Goal: Task Accomplishment & Management: Manage account settings

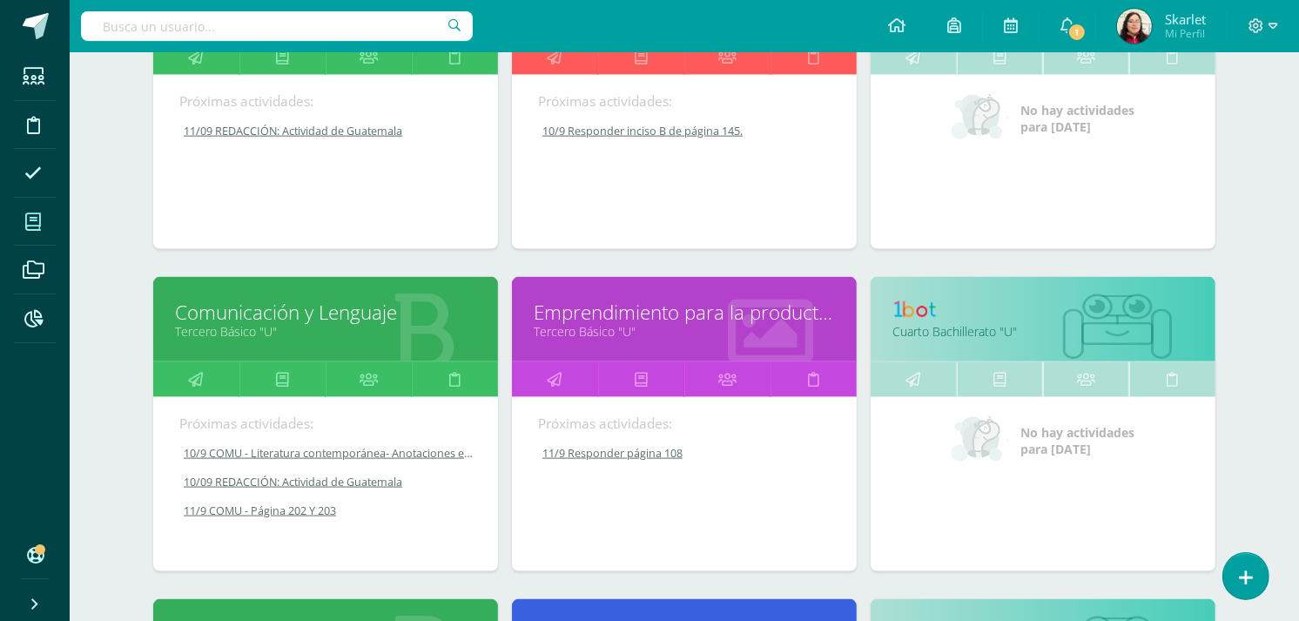
scroll to position [1982, 0]
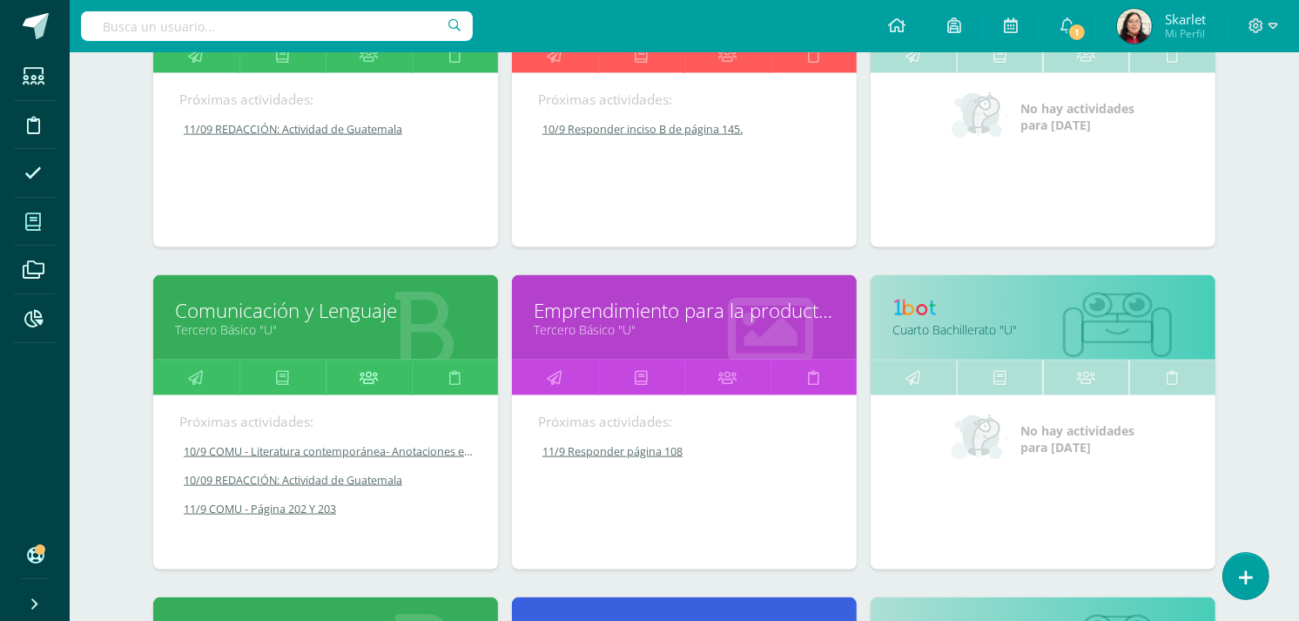
click at [364, 375] on icon at bounding box center [369, 378] width 18 height 34
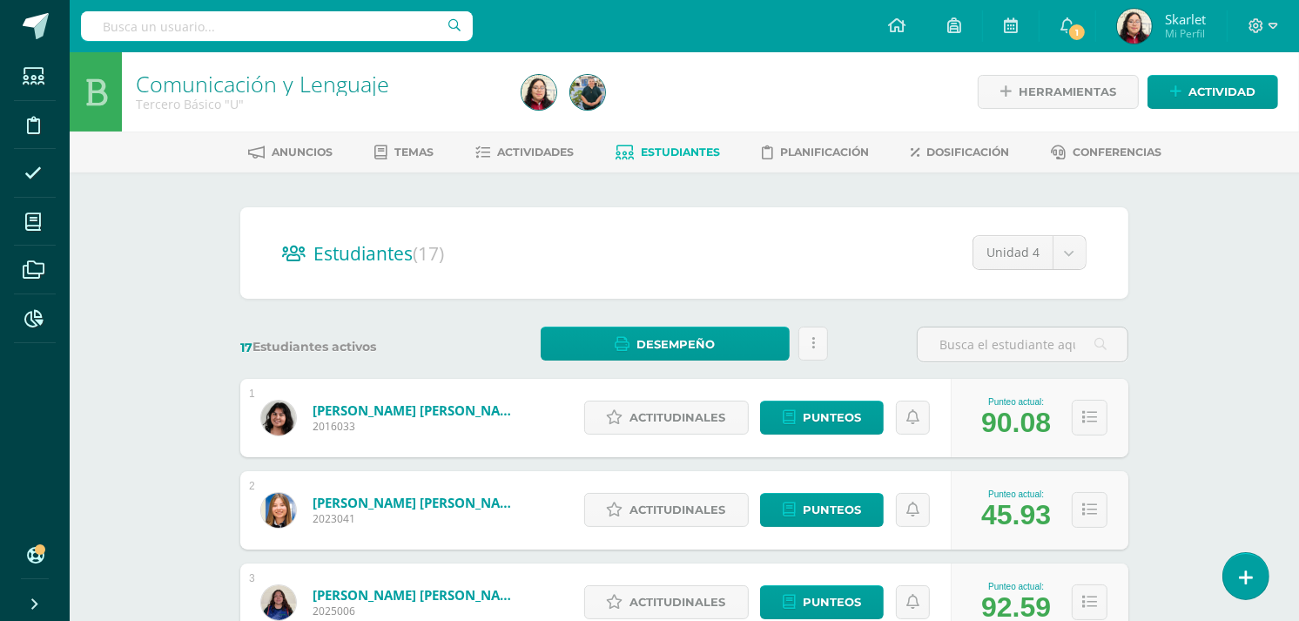
click at [837, 393] on div "Actitudinales Punteos" at bounding box center [764, 418] width 376 height 78
click at [833, 413] on span "Punteos" at bounding box center [832, 417] width 58 height 32
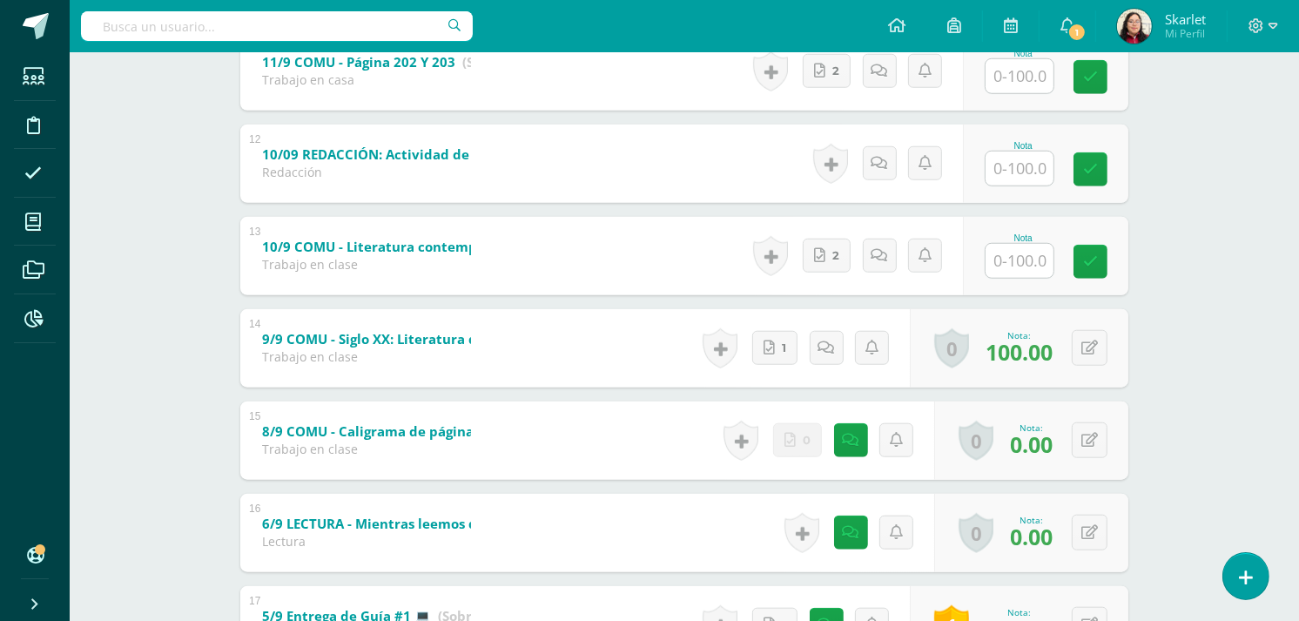
scroll to position [1328, 0]
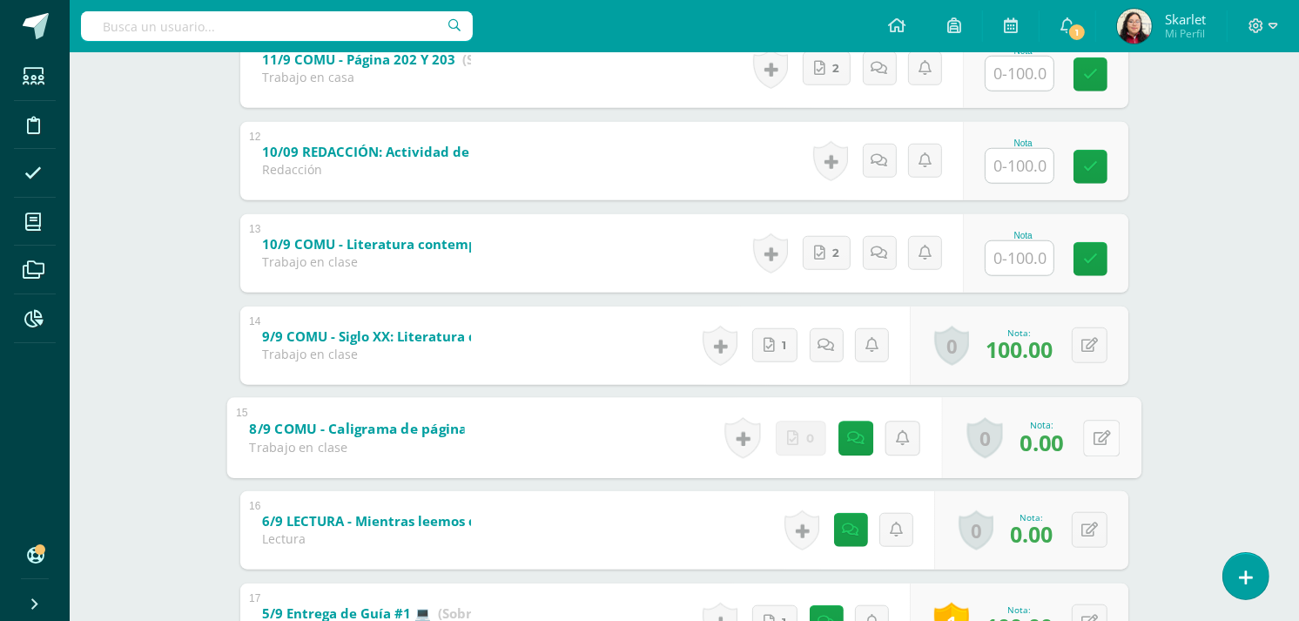
click at [1099, 433] on button at bounding box center [1101, 438] width 37 height 37
type input "65"
click at [1058, 437] on icon at bounding box center [1056, 443] width 16 height 15
click at [843, 439] on icon at bounding box center [843, 437] width 17 height 15
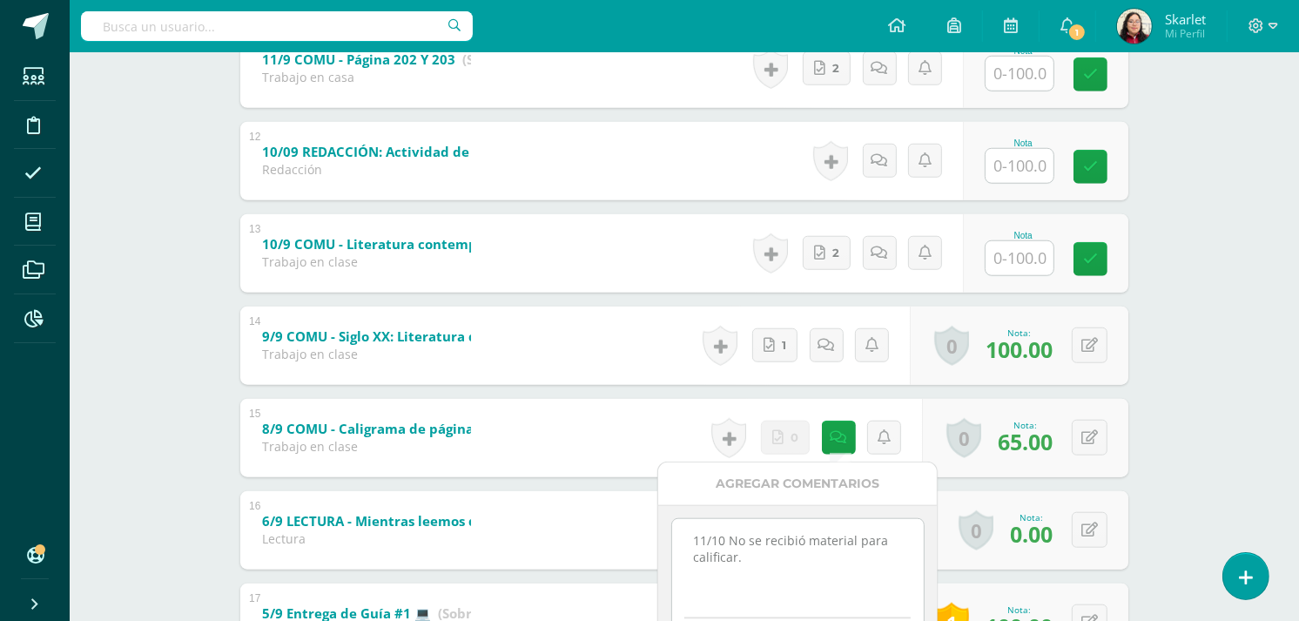
drag, startPoint x: 746, startPoint y: 560, endPoint x: 733, endPoint y: 538, distance: 25.4
click at [733, 538] on textarea "11/10 No se recibió material para calificar." at bounding box center [798, 562] width 252 height 87
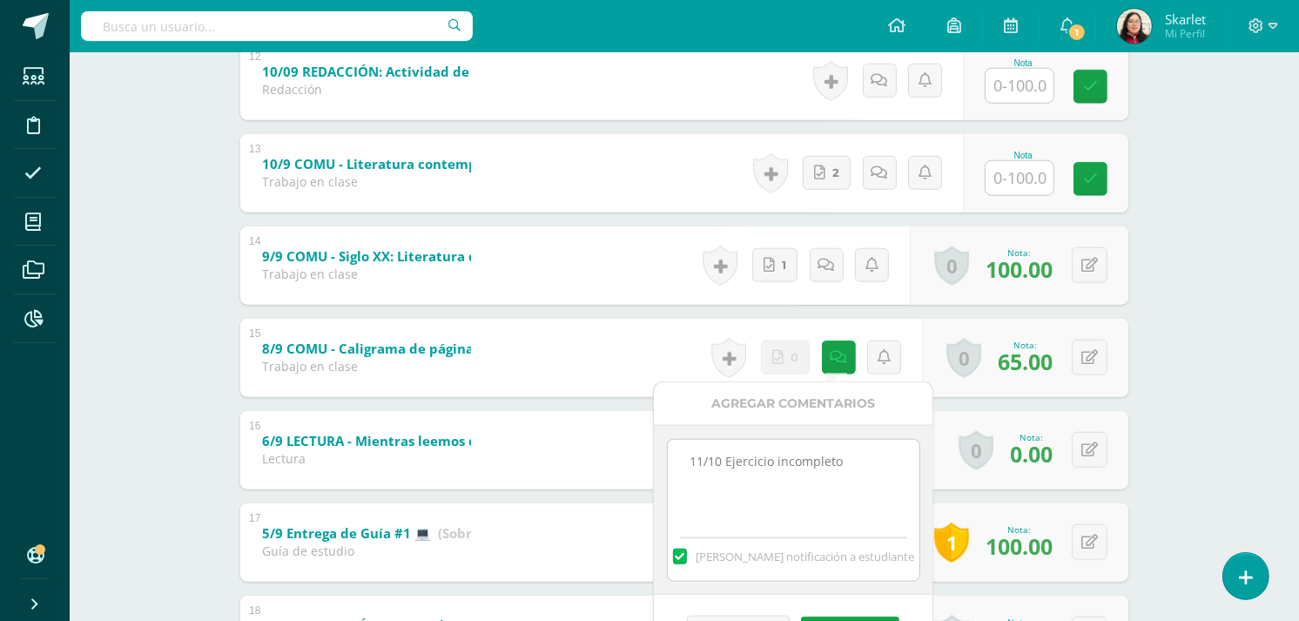
scroll to position [1460, 0]
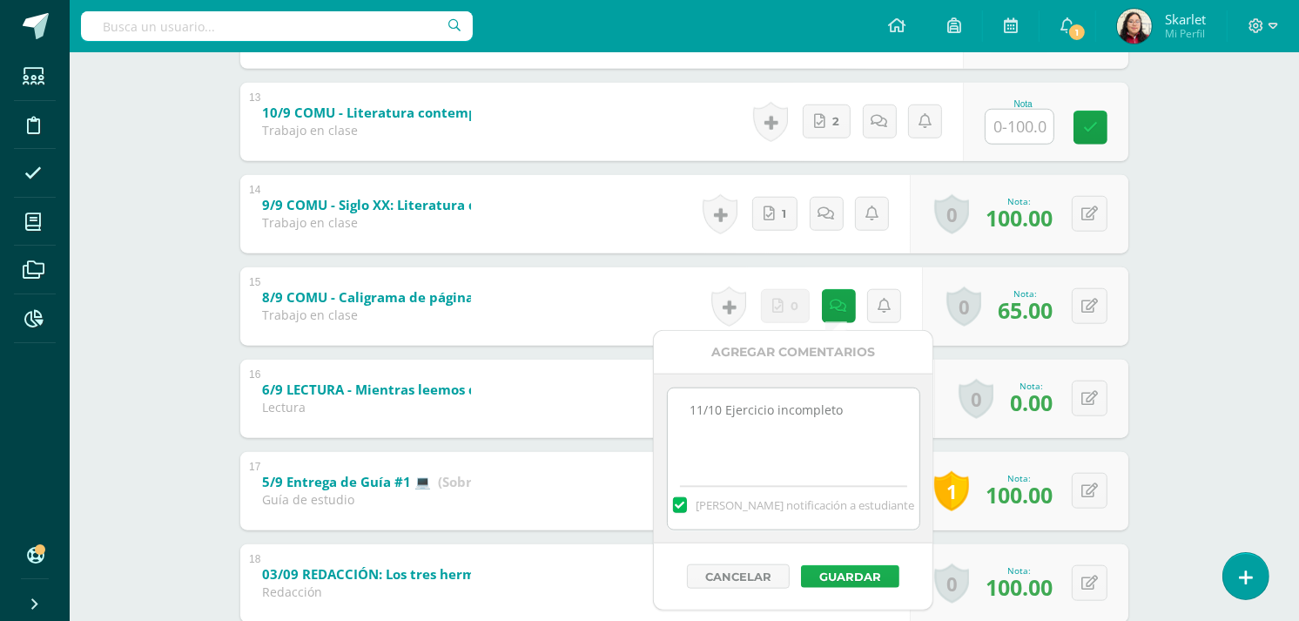
type textarea "11/10 Ejercicio incompleto"
click at [823, 578] on button "Guardar" at bounding box center [850, 576] width 98 height 23
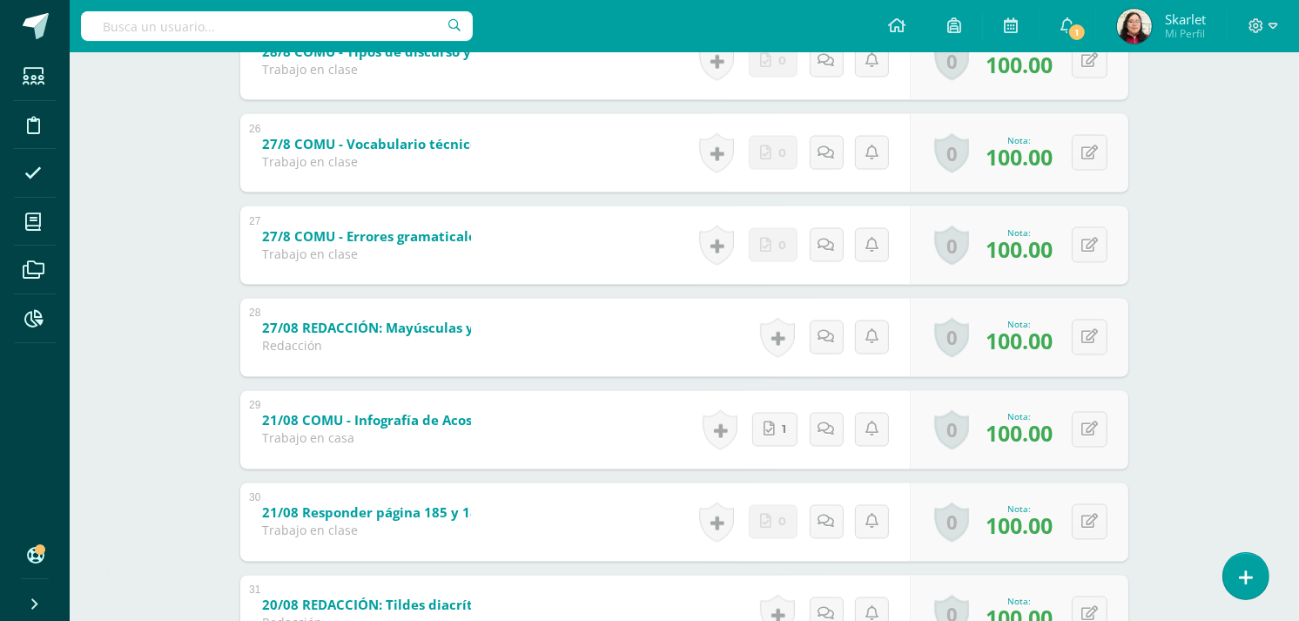
scroll to position [3052, 0]
